Goal: Obtain resource: Obtain resource

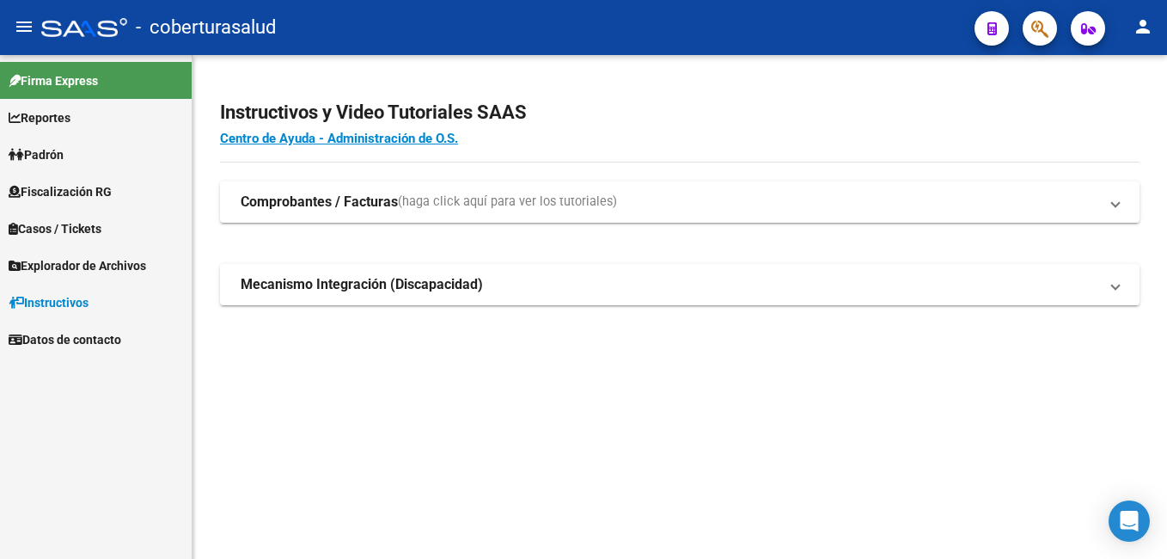
click at [40, 189] on span "Fiscalización RG" at bounding box center [60, 191] width 103 height 19
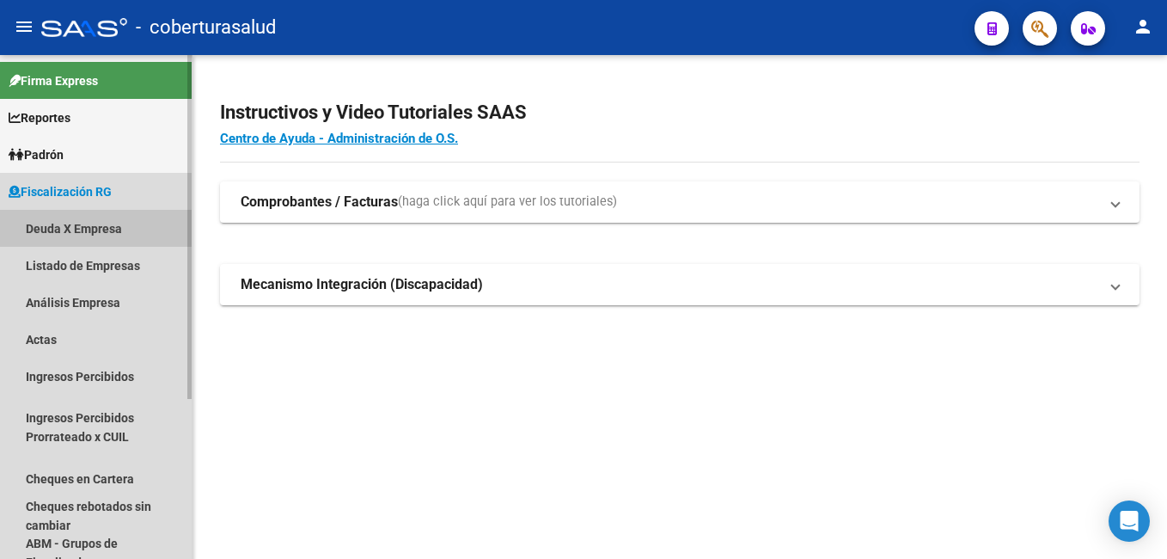
click at [38, 216] on link "Deuda X Empresa" at bounding box center [96, 228] width 192 height 37
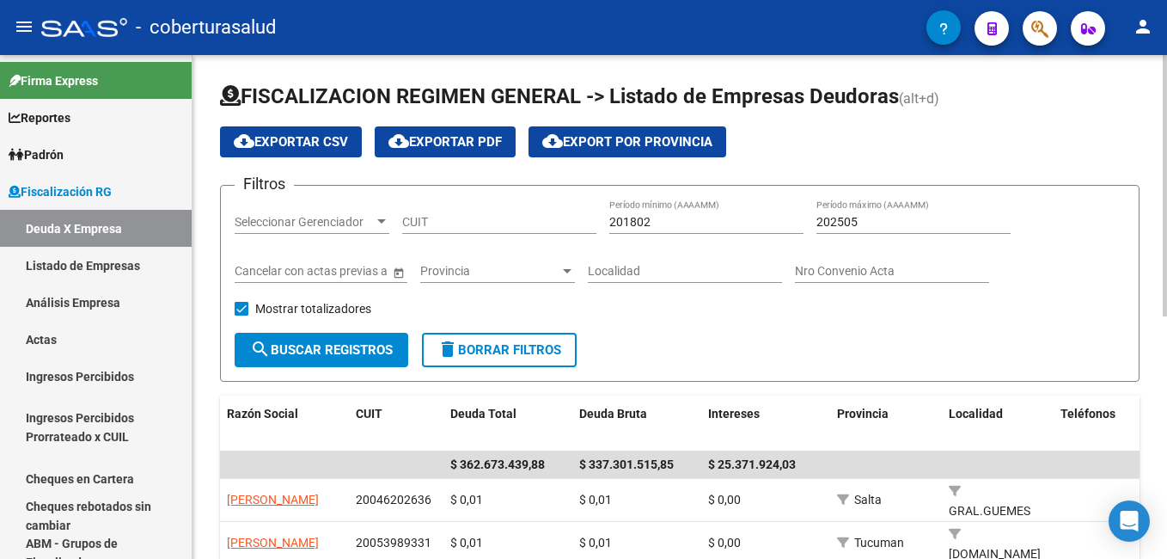
click at [423, 221] on input "CUIT" at bounding box center [499, 222] width 194 height 15
paste input "30-71791488-7"
type input "30-71791488-7"
drag, startPoint x: 652, startPoint y: 224, endPoint x: 622, endPoint y: 228, distance: 30.3
click at [622, 228] on input "201802" at bounding box center [706, 222] width 194 height 15
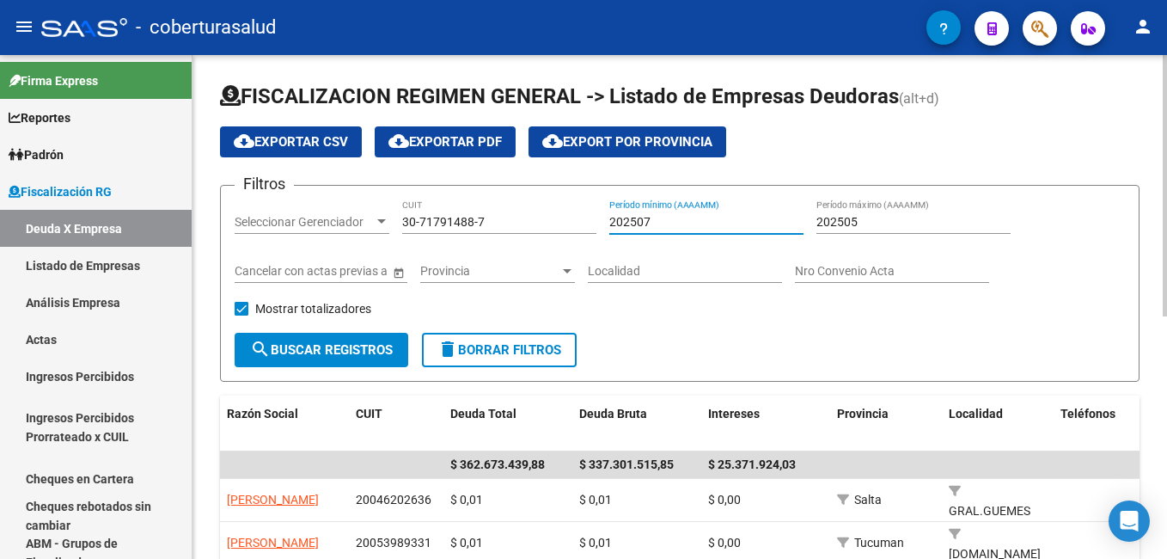
type input "202507"
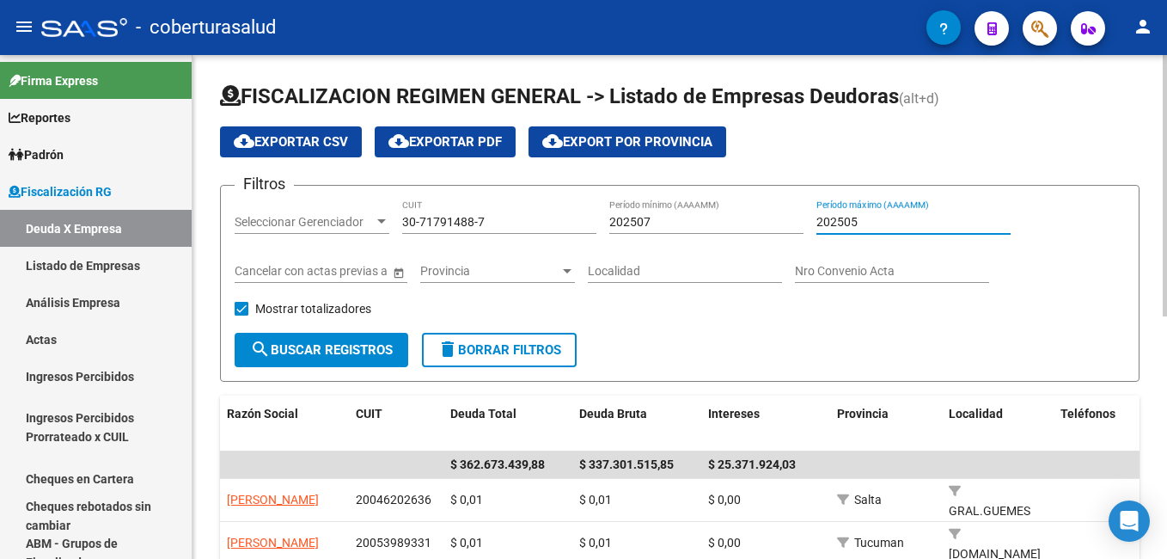
click at [852, 222] on input "202505" at bounding box center [913, 222] width 194 height 15
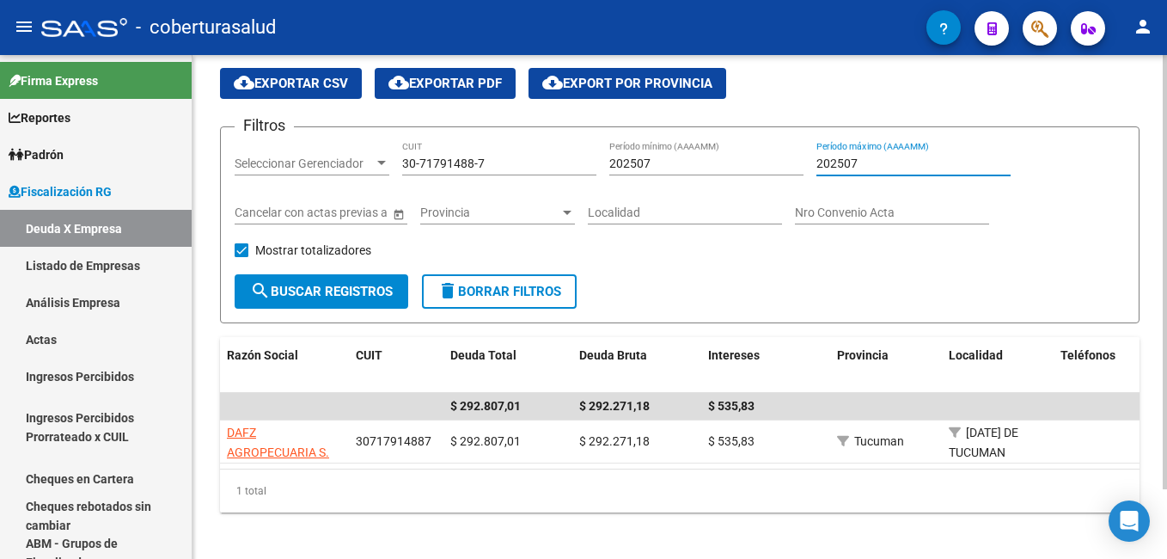
scroll to position [81, 0]
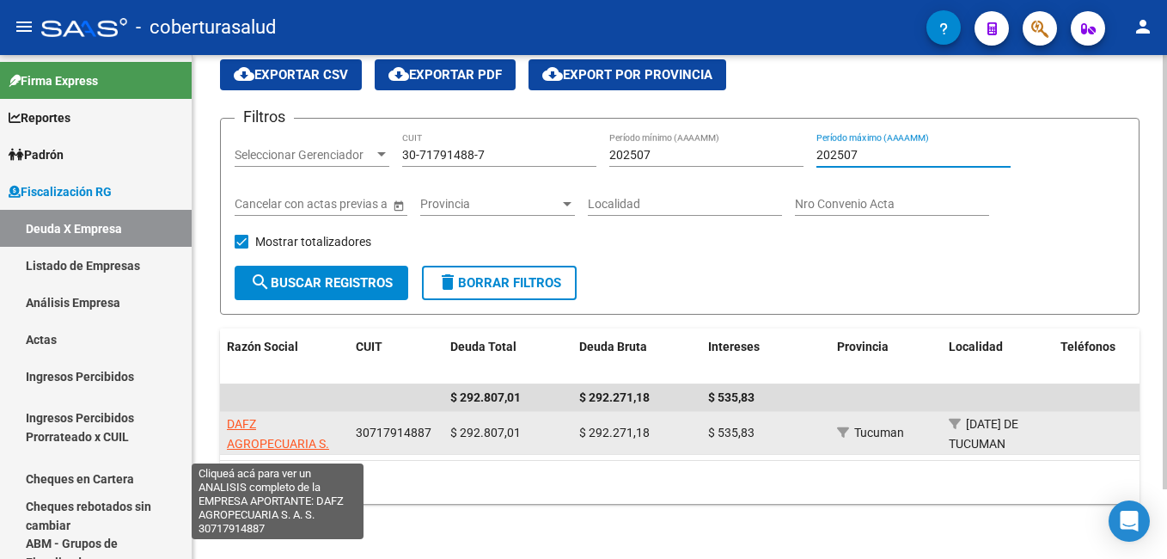
type input "202507"
click at [243, 426] on span "DAFZ AGROPECUARIA S. A. S." at bounding box center [278, 443] width 102 height 53
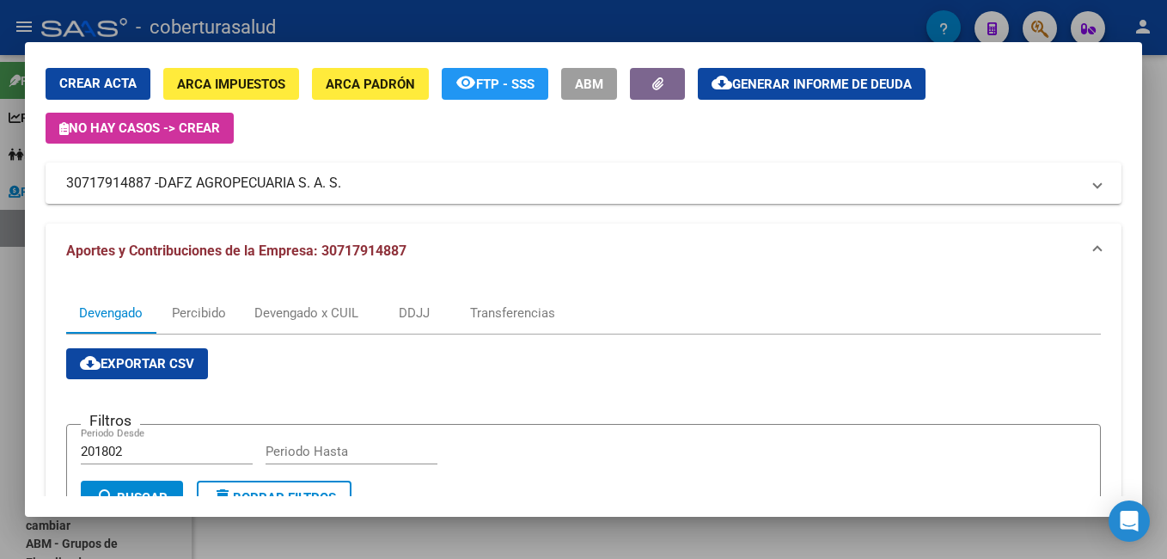
scroll to position [86, 0]
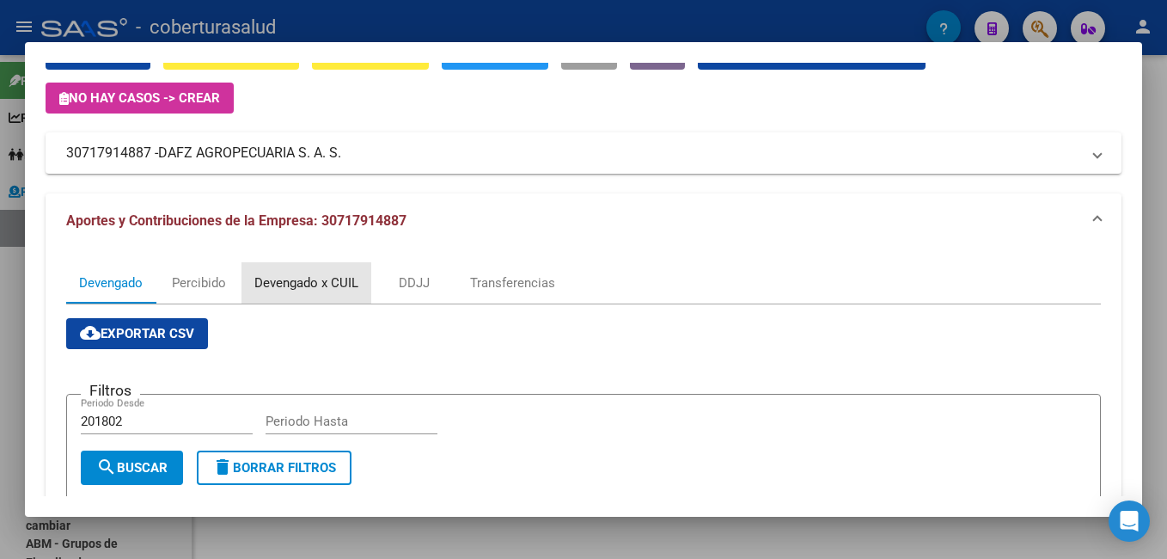
click at [298, 279] on div "Devengado x CUIL" at bounding box center [306, 282] width 104 height 19
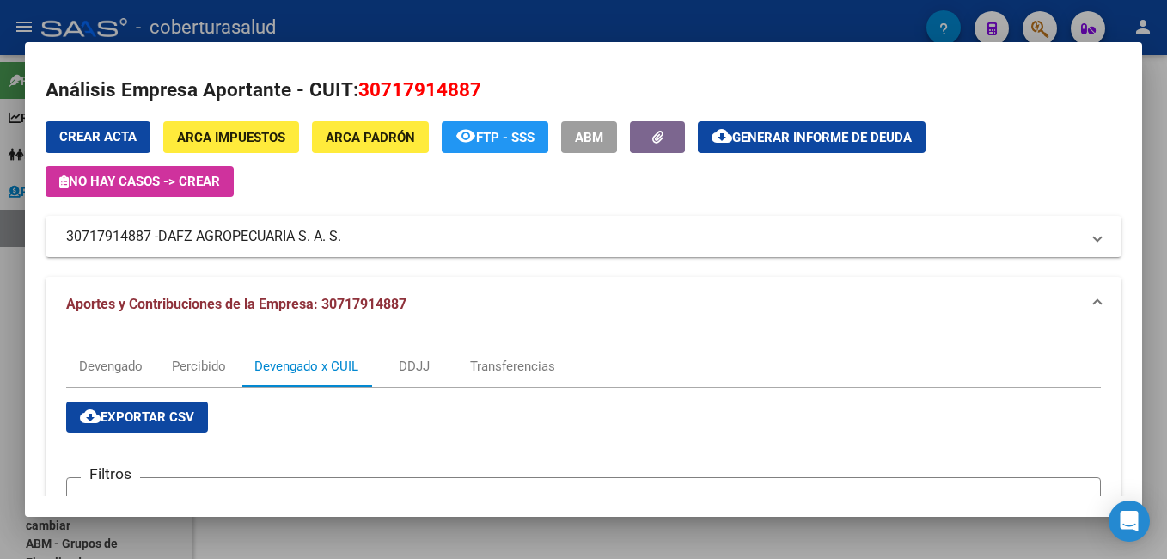
scroll to position [0, 0]
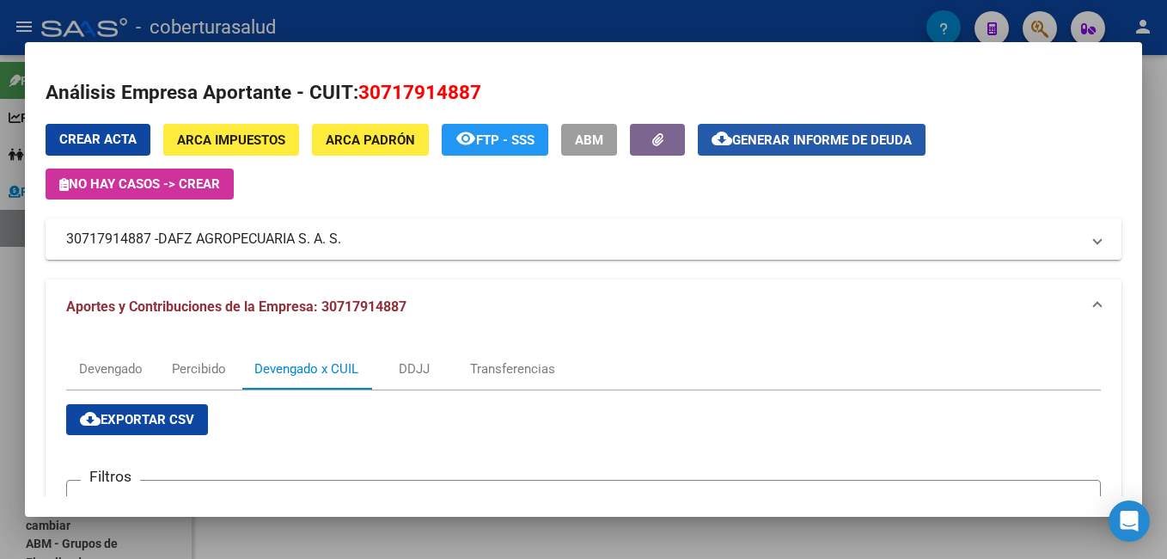
click at [778, 132] on span "Generar informe de deuda" at bounding box center [822, 139] width 180 height 15
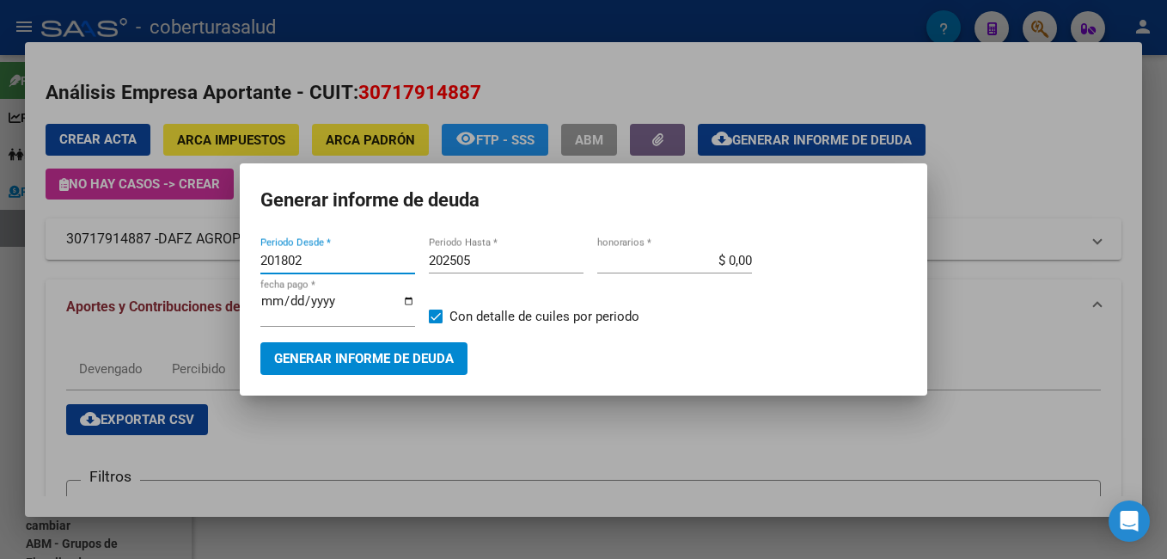
drag, startPoint x: 294, startPoint y: 262, endPoint x: 249, endPoint y: 263, distance: 44.7
click at [249, 263] on mat-dialog-content "201802 Periodo Desde * 202505 Periodo Hasta * $ 0,00 honorarios * [DATE] fecha …" at bounding box center [583, 304] width 687 height 140
type input "202507"
drag, startPoint x: 484, startPoint y: 261, endPoint x: 468, endPoint y: 261, distance: 15.5
click at [468, 261] on input "202505" at bounding box center [506, 260] width 155 height 15
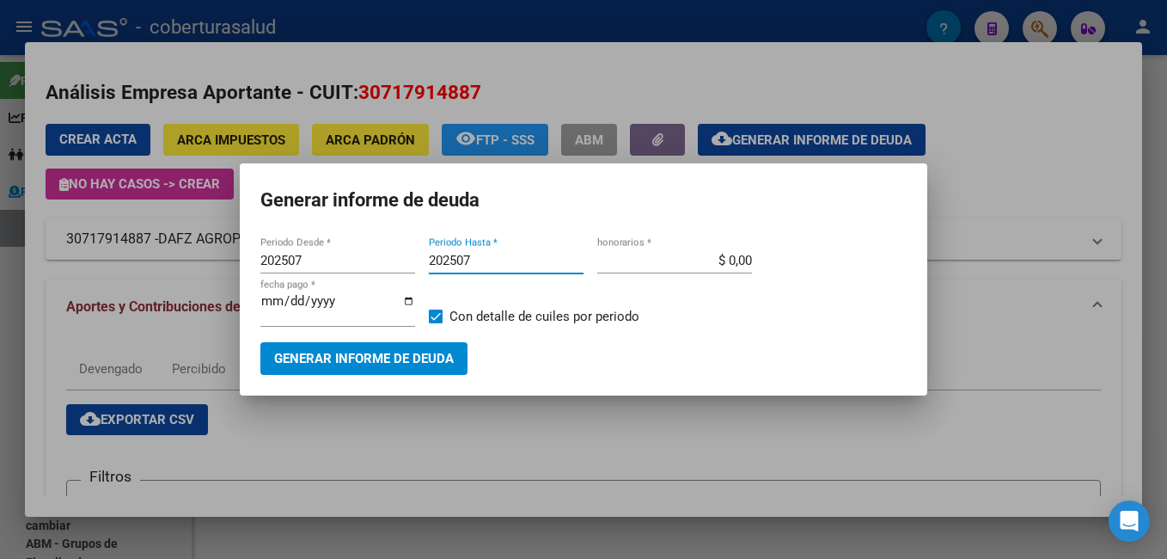
type input "202507"
click at [339, 357] on span "Generar informe de deuda" at bounding box center [364, 358] width 180 height 15
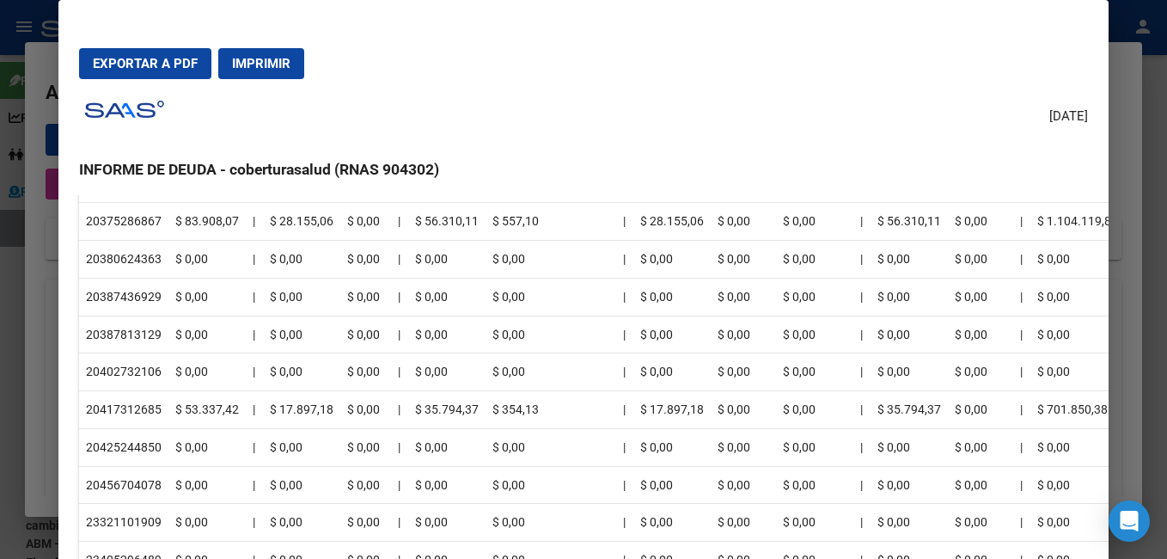
scroll to position [818, 0]
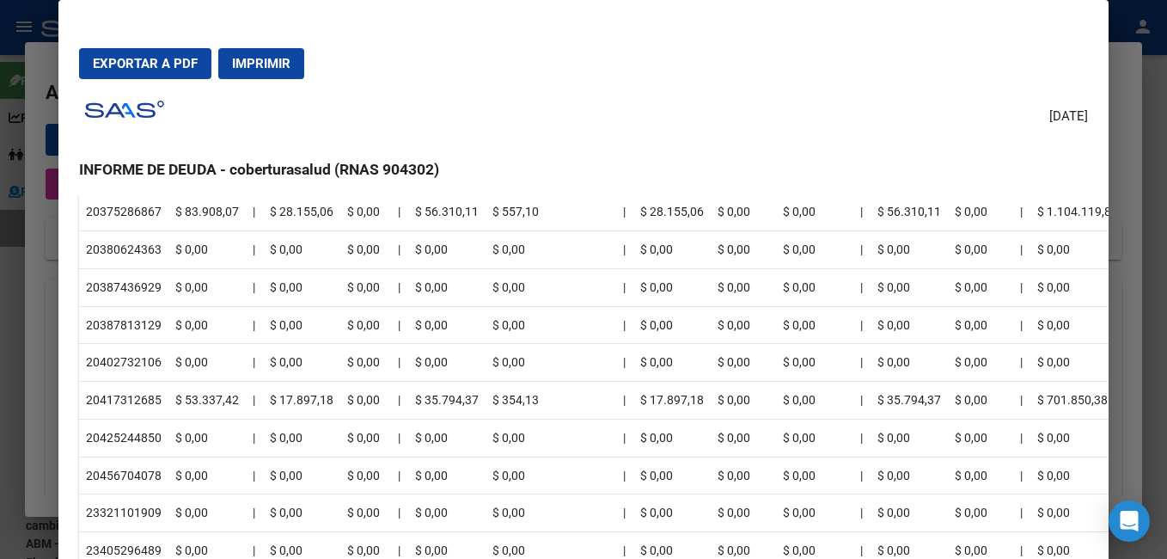
click at [129, 65] on span "Exportar a PDF" at bounding box center [145, 63] width 105 height 15
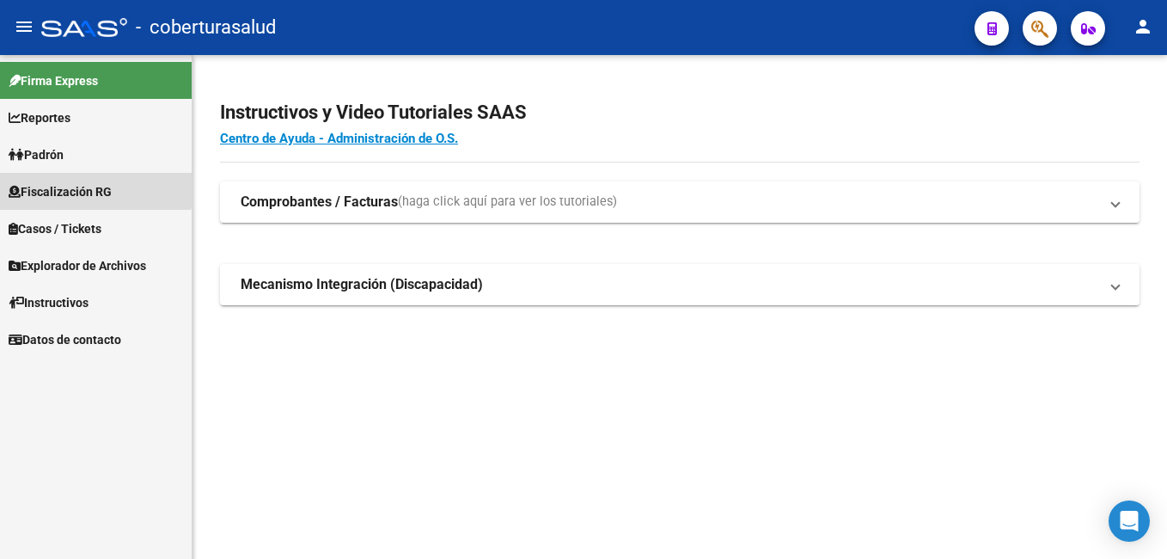
click at [49, 186] on span "Fiscalización RG" at bounding box center [60, 191] width 103 height 19
click at [46, 184] on span "Fiscalización RG" at bounding box center [60, 191] width 103 height 19
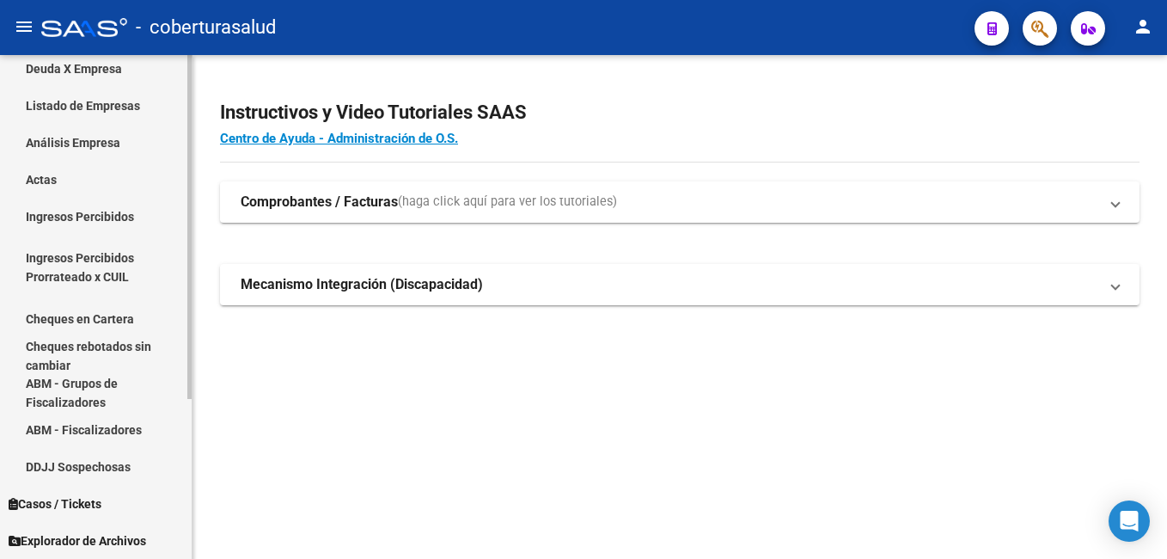
scroll to position [172, 0]
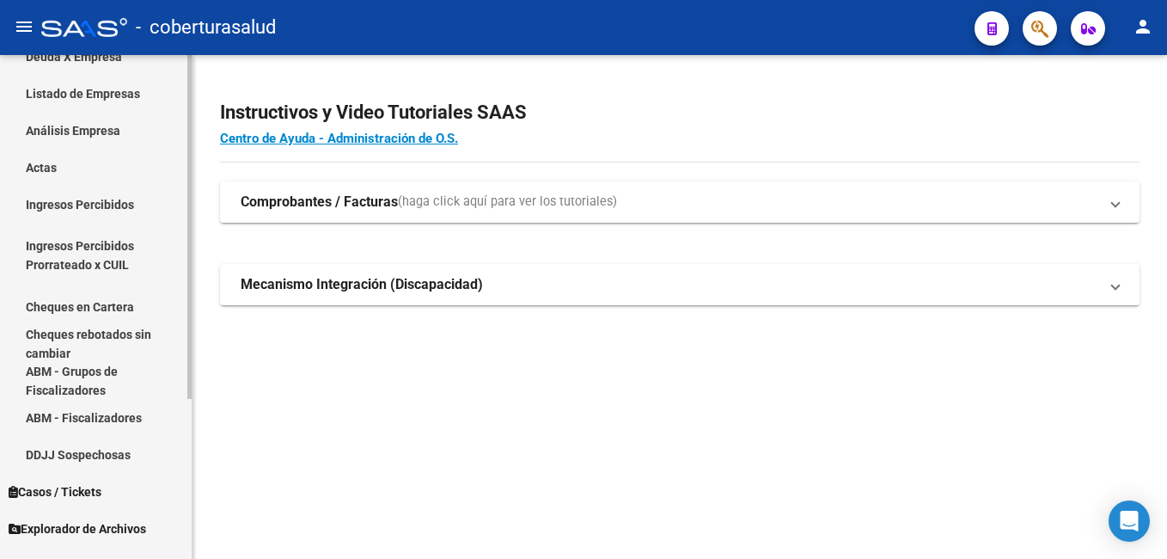
click at [84, 130] on link "Análisis Empresa" at bounding box center [96, 130] width 192 height 37
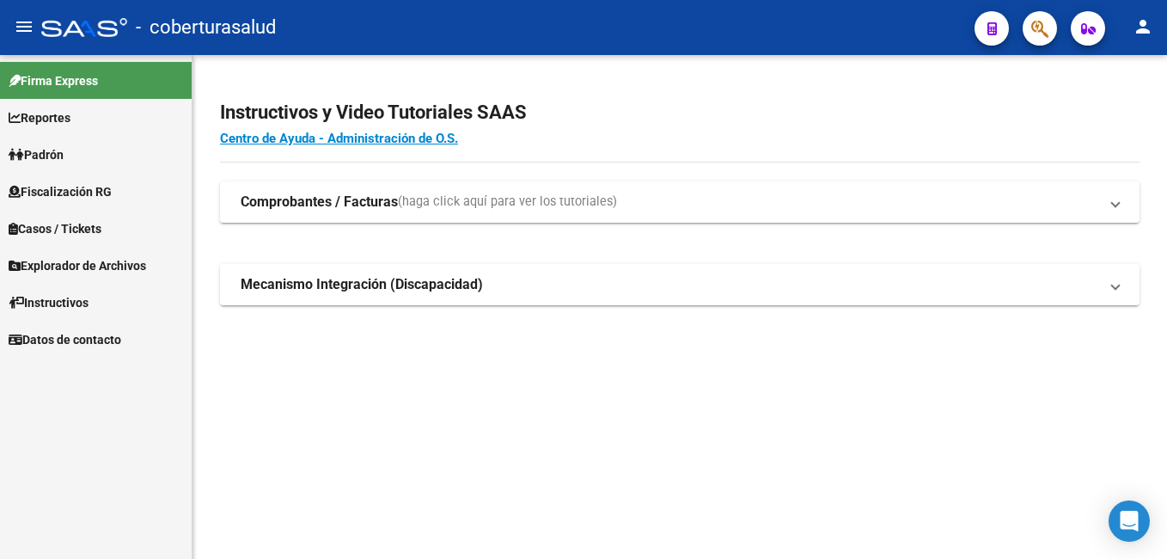
click at [46, 193] on span "Fiscalización RG" at bounding box center [60, 191] width 103 height 19
click at [36, 192] on span "Fiscalización RG" at bounding box center [60, 191] width 103 height 19
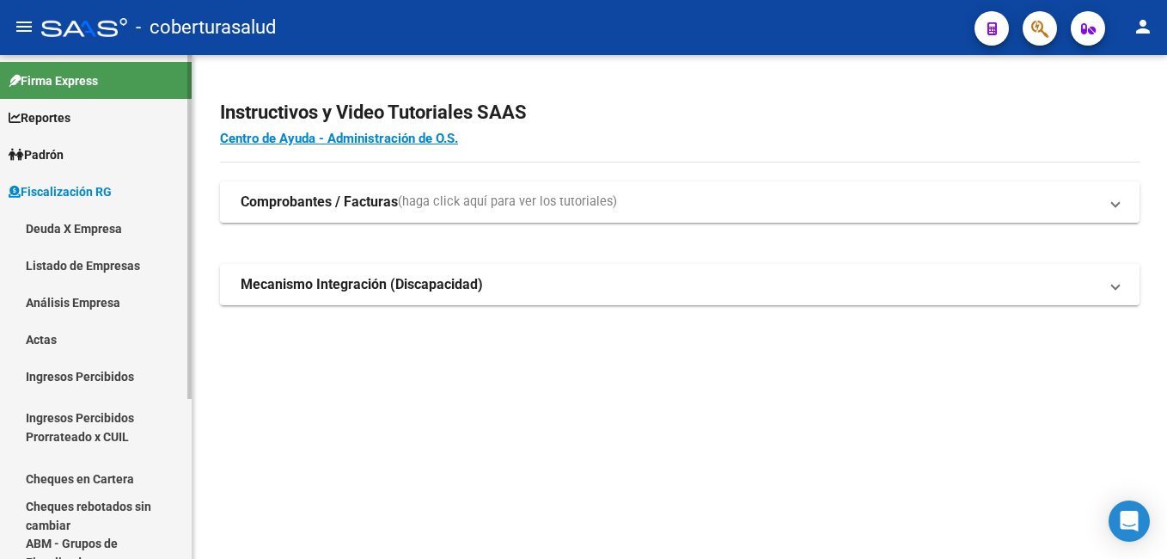
click at [61, 226] on link "Deuda X Empresa" at bounding box center [96, 228] width 192 height 37
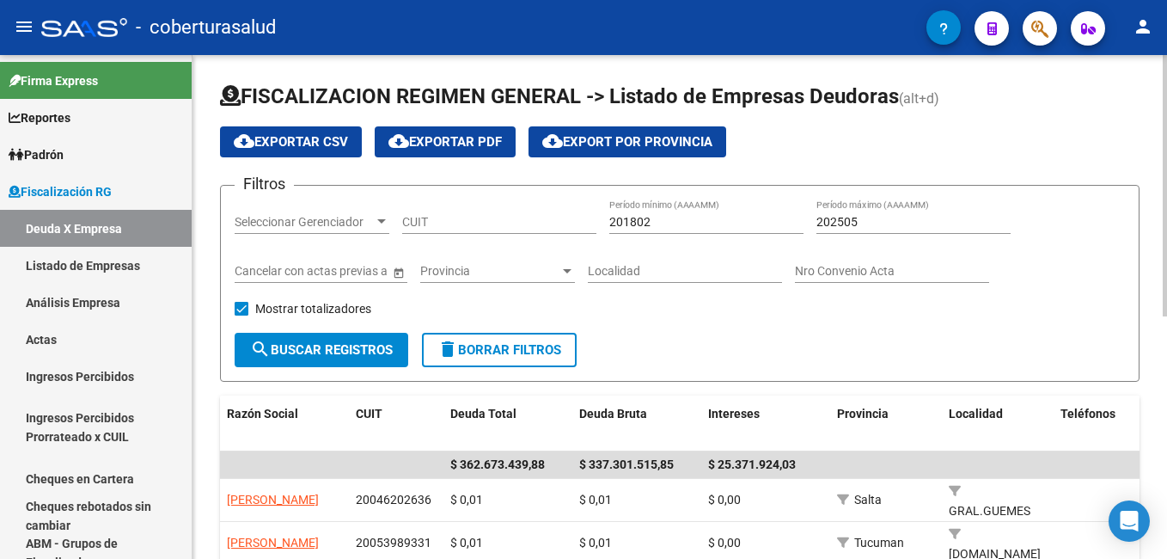
click at [405, 222] on input "CUIT" at bounding box center [499, 222] width 194 height 15
paste input "30-71791488-7"
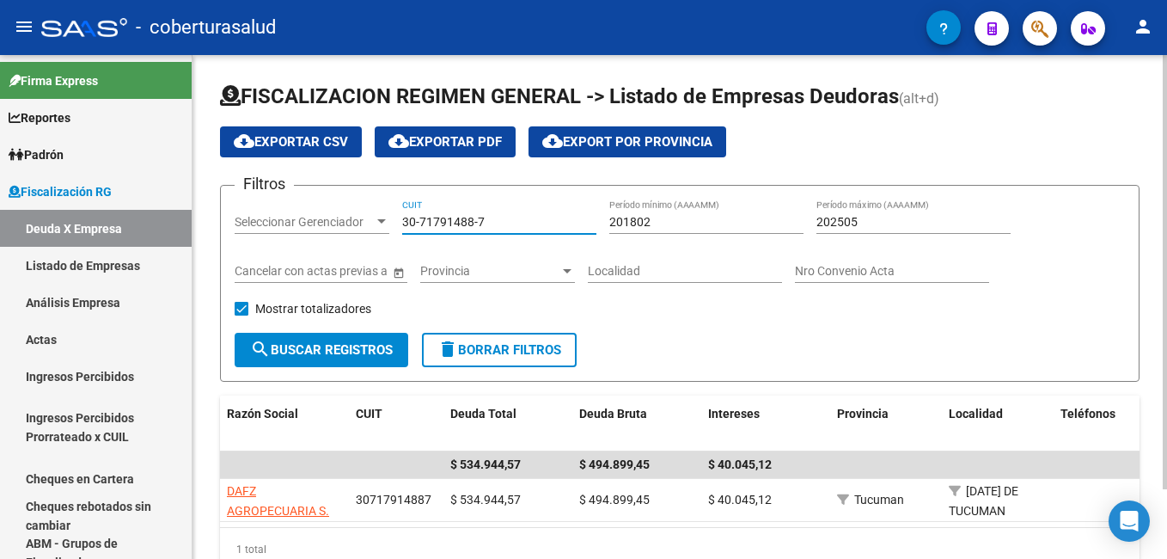
type input "30-71791488-7"
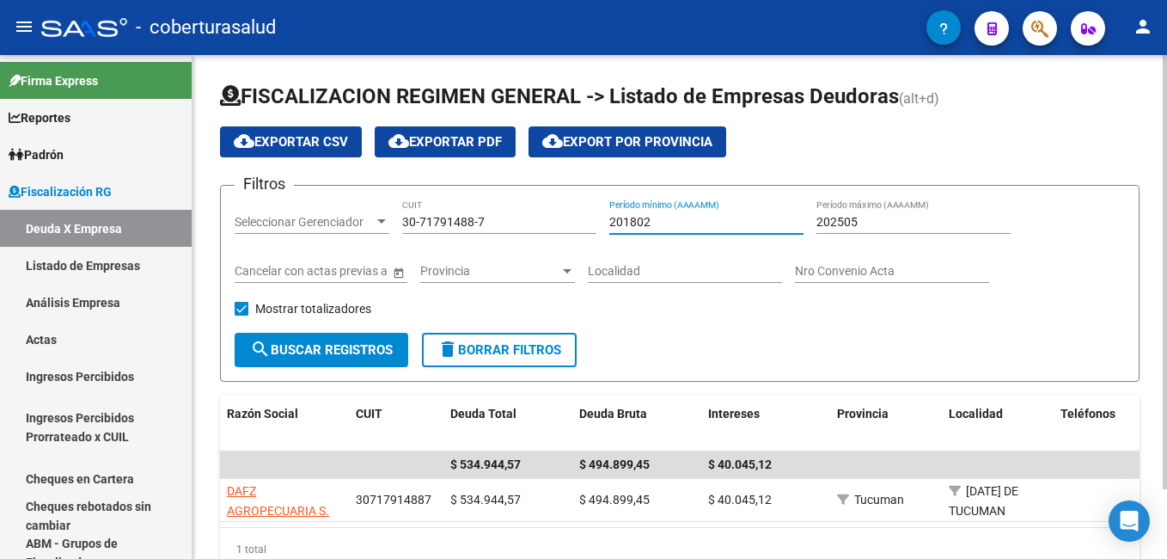
drag, startPoint x: 650, startPoint y: 222, endPoint x: 620, endPoint y: 223, distance: 30.1
click at [622, 223] on input "201802" at bounding box center [706, 222] width 194 height 15
type input "202507"
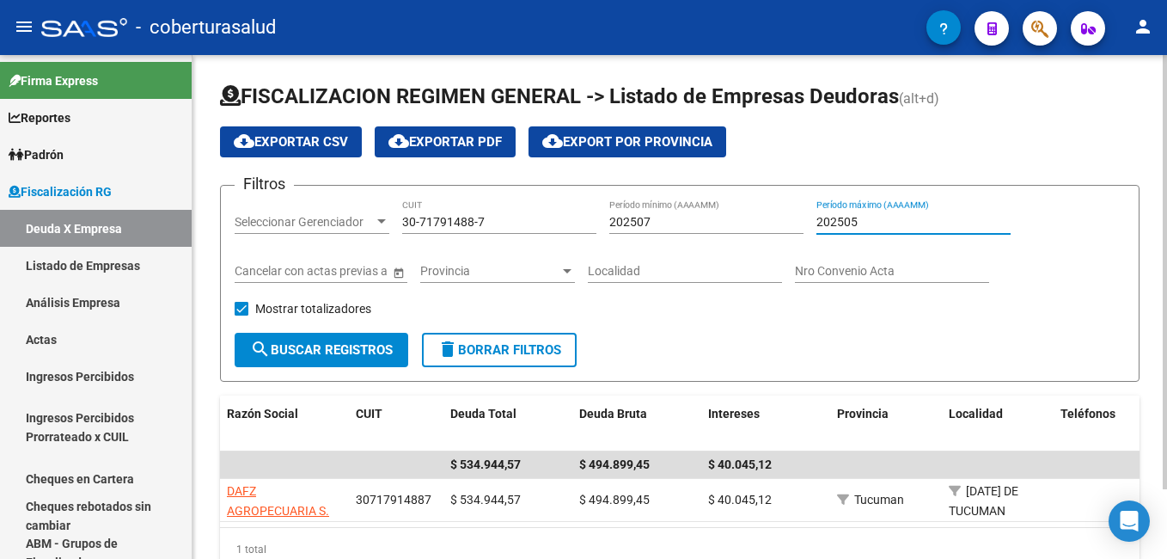
click at [853, 221] on input "202505" at bounding box center [913, 222] width 194 height 15
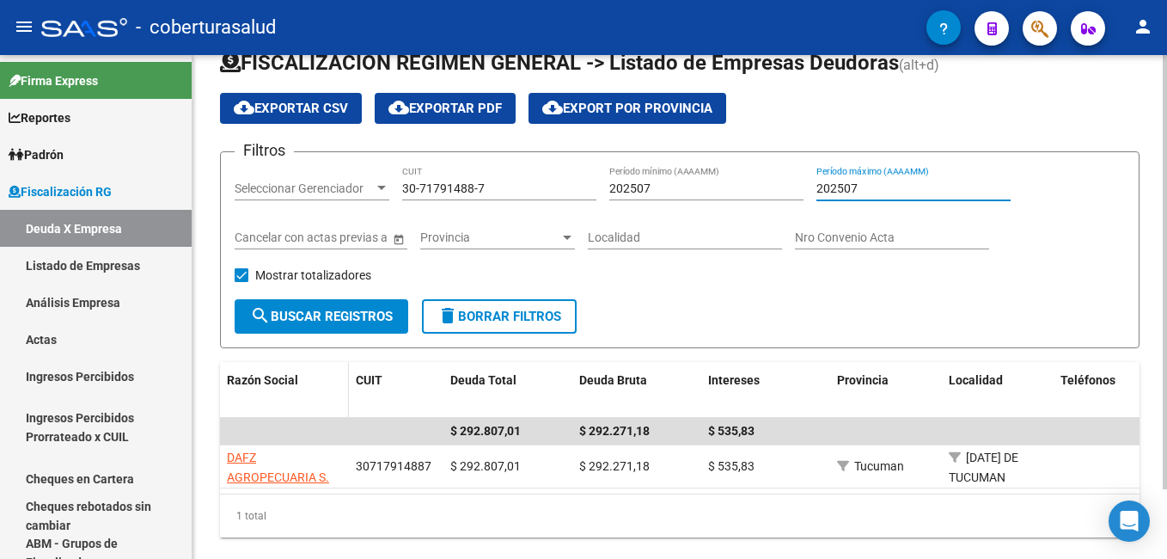
scroll to position [81, 0]
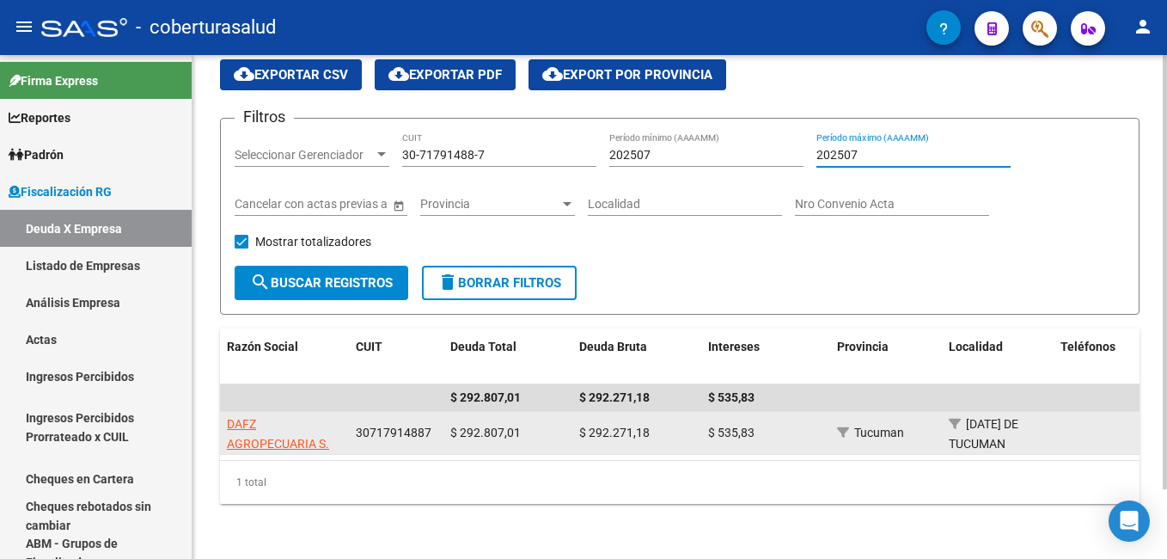
type input "202507"
click at [276, 418] on app-link-go-to "DAFZ AGROPECUARIA S. A. S." at bounding box center [284, 443] width 115 height 58
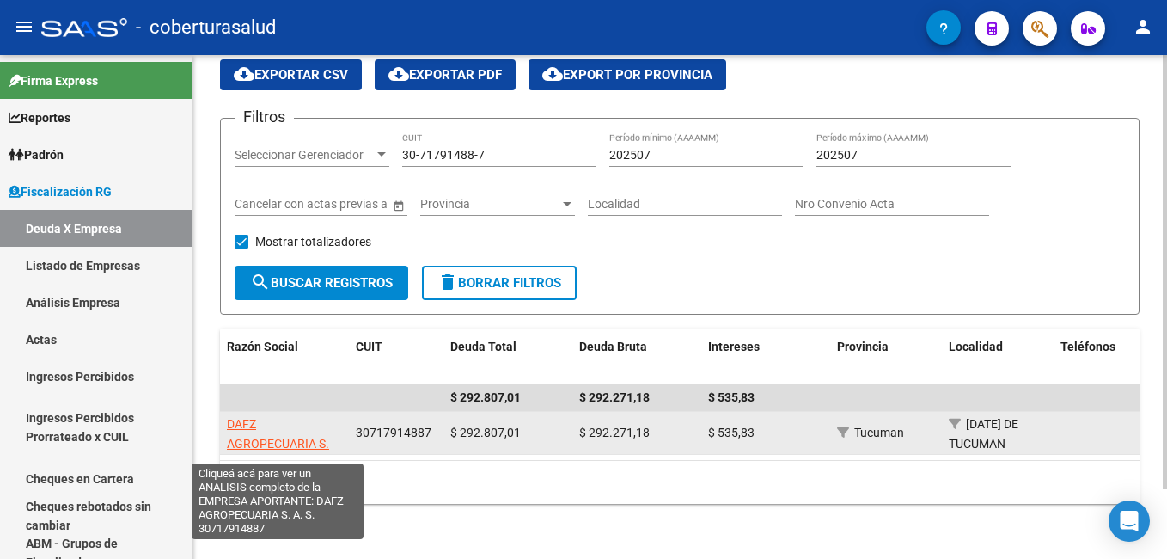
click at [249, 422] on span "DAFZ AGROPECUARIA S. A. S." at bounding box center [278, 443] width 102 height 53
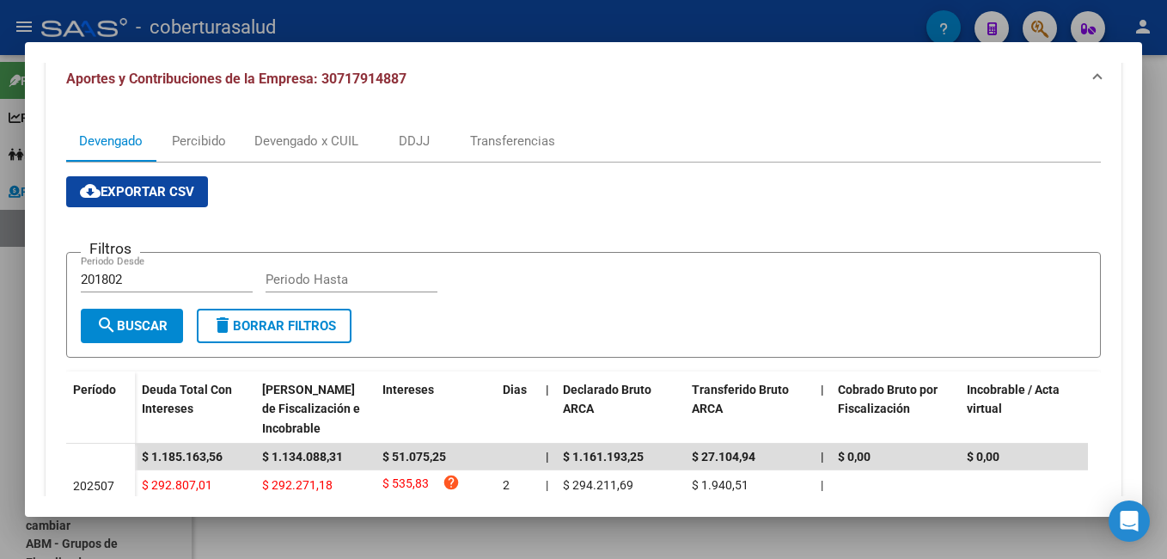
scroll to position [258, 0]
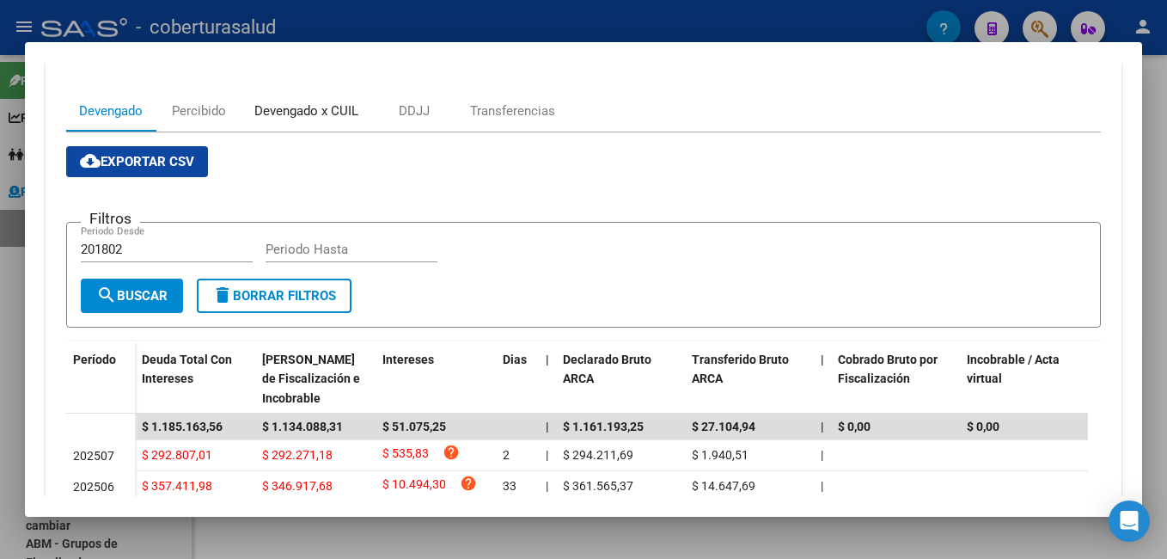
click at [291, 106] on div "Devengado x CUIL" at bounding box center [306, 110] width 104 height 19
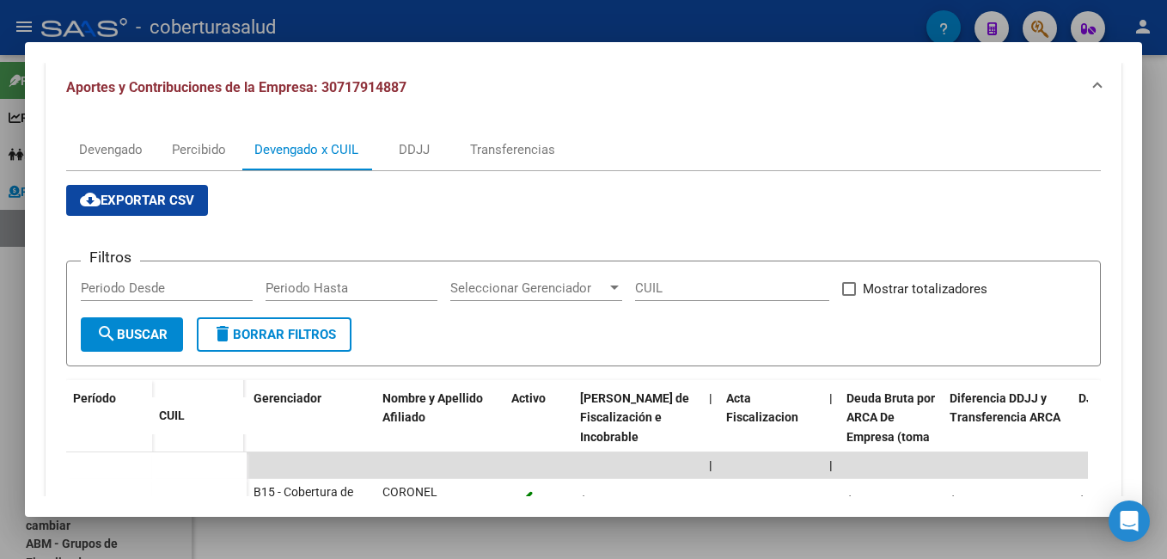
scroll to position [0, 0]
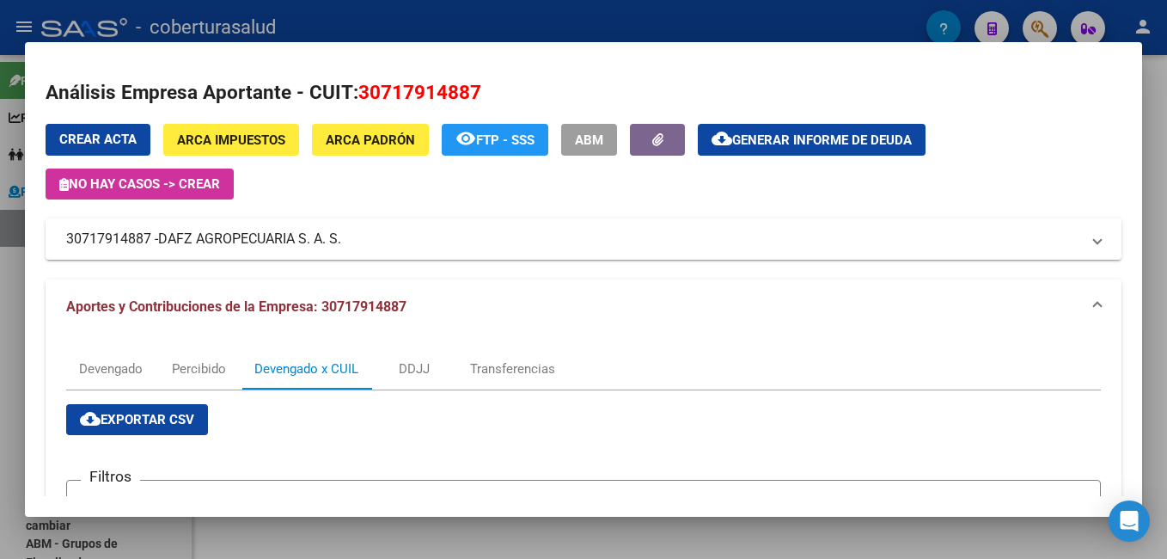
click at [115, 413] on span "cloud_download Exportar CSV" at bounding box center [137, 419] width 114 height 15
